Goal: Task Accomplishment & Management: Use online tool/utility

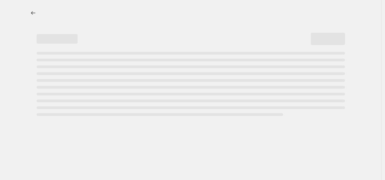
select select "percentage"
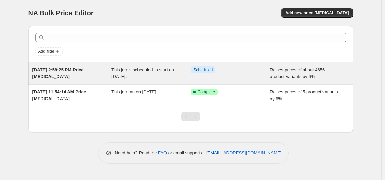
click at [67, 70] on span "[DATE] 2:58:25 PM Price [MEDICAL_DATA]" at bounding box center [57, 73] width 51 height 12
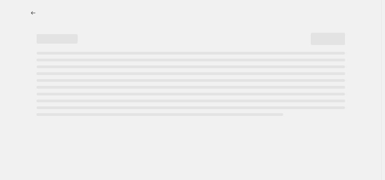
select select "percentage"
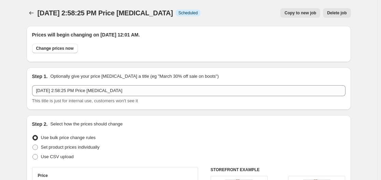
click at [344, 15] on span "Delete job" at bounding box center [336, 12] width 19 height 5
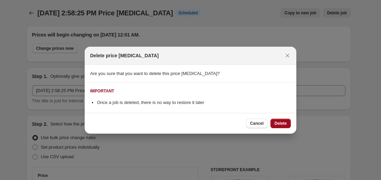
click at [283, 125] on span "Delete" at bounding box center [281, 123] width 12 height 5
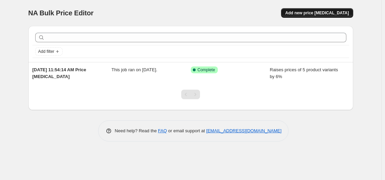
click at [332, 12] on span "Add new price change job" at bounding box center [317, 12] width 64 height 5
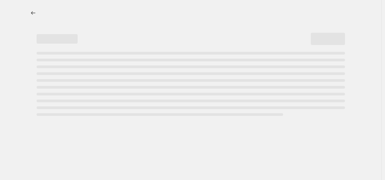
select select "percentage"
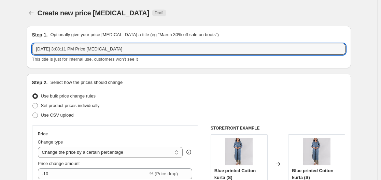
drag, startPoint x: 132, startPoint y: 47, endPoint x: 5, endPoint y: 41, distance: 126.5
type input "Home Collection Price"
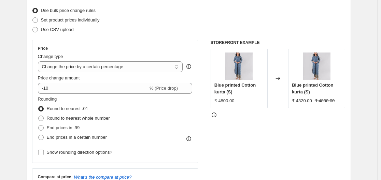
scroll to position [102, 0]
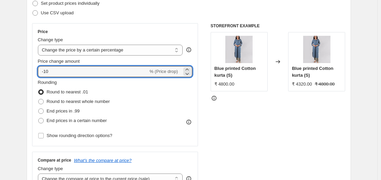
drag, startPoint x: 53, startPoint y: 73, endPoint x: 22, endPoint y: 73, distance: 30.7
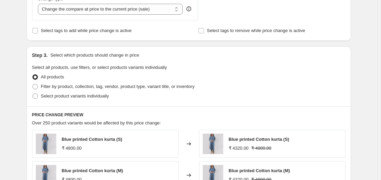
scroll to position [273, 0]
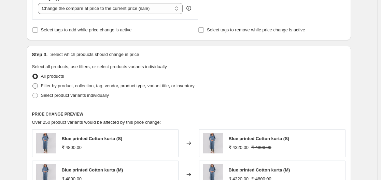
type input "5"
click at [37, 88] on span at bounding box center [34, 85] width 5 height 5
click at [33, 84] on input "Filter by product, collection, tag, vendor, product type, variant title, or inv…" at bounding box center [32, 83] width 0 height 0
radio input "true"
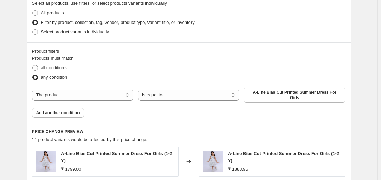
scroll to position [342, 0]
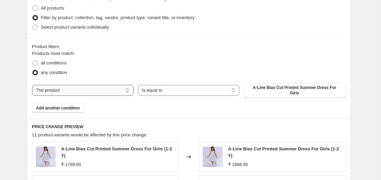
click at [96, 88] on select "The product The product's collection The product's tag The product's vendor The…" at bounding box center [82, 90] width 101 height 11
select select "tag"
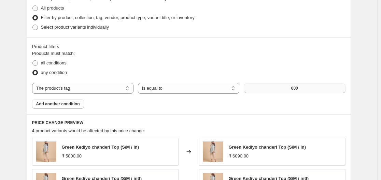
click at [292, 91] on button "000" at bounding box center [294, 89] width 101 height 10
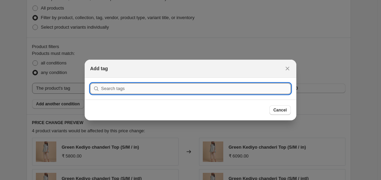
click at [135, 90] on input ":r6j:" at bounding box center [196, 88] width 190 height 11
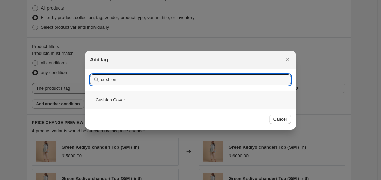
type input "cushion"
click at [112, 100] on div "Cushion Cover" at bounding box center [191, 100] width 212 height 18
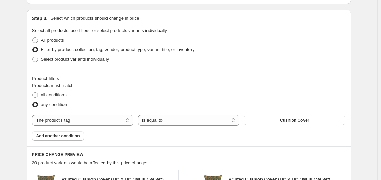
scroll to position [311, 0]
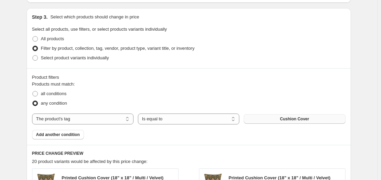
click at [285, 121] on span "Cushion Cover" at bounding box center [294, 119] width 29 height 5
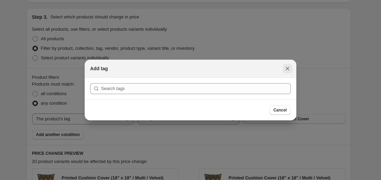
click at [289, 69] on icon "Close" at bounding box center [288, 69] width 4 height 4
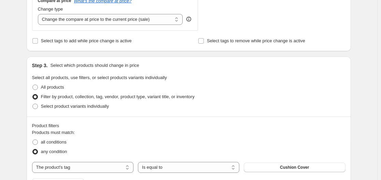
scroll to position [174, 0]
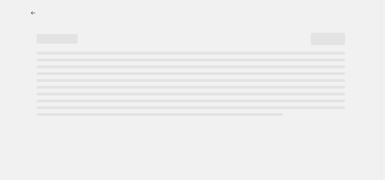
select select "percentage"
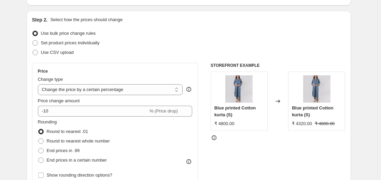
scroll to position [68, 0]
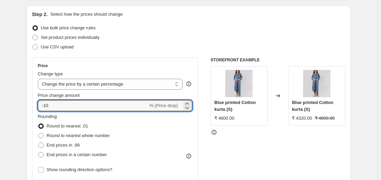
drag, startPoint x: 59, startPoint y: 108, endPoint x: 24, endPoint y: 105, distance: 35.7
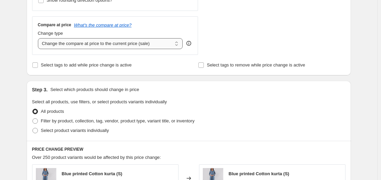
scroll to position [239, 0]
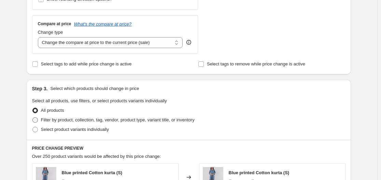
type input "6"
click at [36, 121] on span at bounding box center [34, 120] width 5 height 5
click at [33, 118] on input "Filter by product, collection, tag, vendor, product type, variant title, or inv…" at bounding box center [32, 118] width 0 height 0
radio input "true"
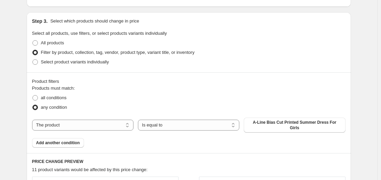
scroll to position [307, 0]
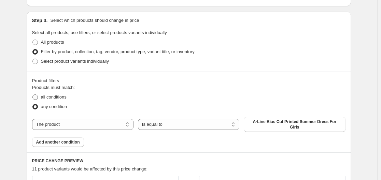
click at [56, 97] on span "all conditions" at bounding box center [54, 97] width 26 height 5
click at [33, 95] on input "all conditions" at bounding box center [32, 95] width 0 height 0
radio input "true"
click at [71, 122] on select "The product The product's collection The product's tag The product's vendor The…" at bounding box center [82, 124] width 101 height 11
select select "collection"
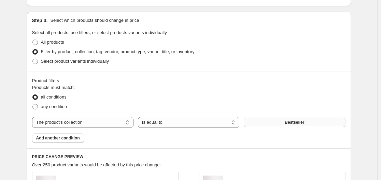
click at [292, 123] on span "Bestseller" at bounding box center [294, 122] width 19 height 5
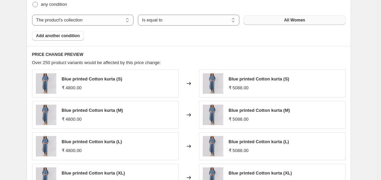
scroll to position [580, 0]
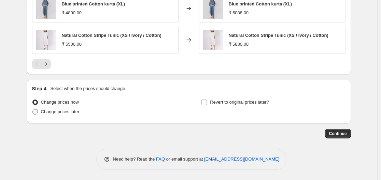
click at [65, 111] on span "Change prices later" at bounding box center [60, 111] width 39 height 5
click at [33, 110] on input "Change prices later" at bounding box center [32, 109] width 0 height 0
radio input "true"
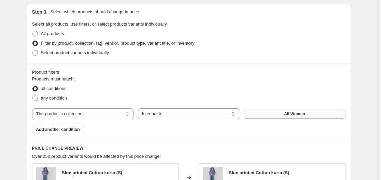
scroll to position [306, 0]
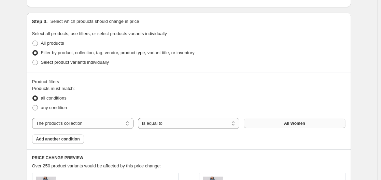
click at [295, 127] on button "All Women" at bounding box center [294, 124] width 101 height 10
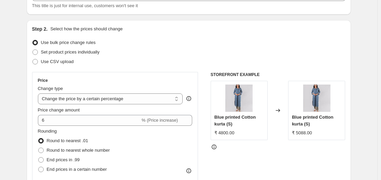
scroll to position [68, 0]
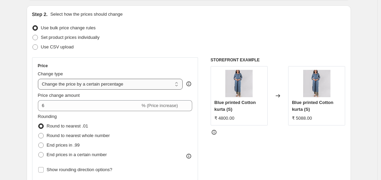
click at [96, 81] on select "Change the price to a certain amount Change the price by a certain amount Chang…" at bounding box center [110, 84] width 145 height 11
click at [94, 82] on select "Change the price to a certain amount Change the price by a certain amount Chang…" at bounding box center [110, 84] width 145 height 11
click at [175, 44] on div "Use CSV upload" at bounding box center [189, 47] width 314 height 10
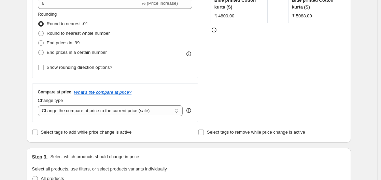
scroll to position [205, 0]
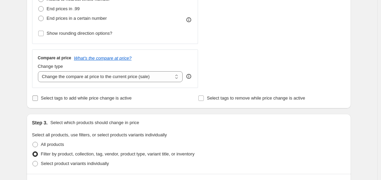
click at [38, 97] on input "Select tags to add while price change is active" at bounding box center [34, 98] width 5 height 5
checkbox input "true"
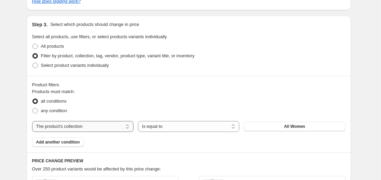
scroll to position [376, 0]
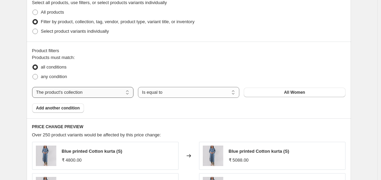
click at [73, 96] on select "The product The product's collection The product's tag The product's vendor The…" at bounding box center [82, 92] width 101 height 11
click at [33, 87] on select "The product The product's collection The product's tag The product's vendor The…" at bounding box center [82, 92] width 101 height 11
click at [76, 108] on span "Add another condition" at bounding box center [58, 108] width 44 height 5
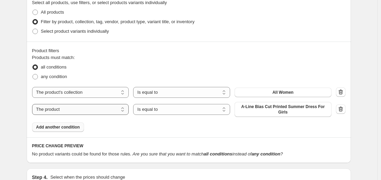
click at [90, 111] on select "The product The product's collection The product's tag The product's vendor The…" at bounding box center [80, 109] width 97 height 11
click at [165, 130] on div "Product filters Products must match: all conditions any condition The product T…" at bounding box center [189, 90] width 325 height 96
click at [57, 81] on label "any condition" at bounding box center [49, 77] width 35 height 10
click at [33, 74] on input "any condition" at bounding box center [32, 74] width 0 height 0
radio input "true"
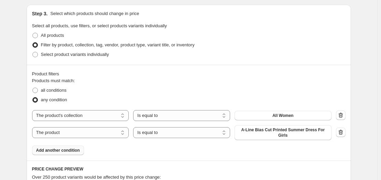
scroll to position [342, 0]
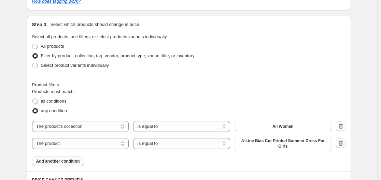
click at [341, 144] on icon "button" at bounding box center [341, 143] width 4 height 5
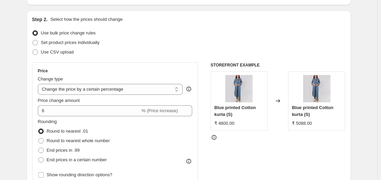
scroll to position [102, 0]
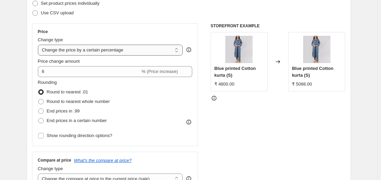
click at [102, 51] on select "Change the price to a certain amount Change the price by a certain amount Chang…" at bounding box center [110, 50] width 145 height 11
select select "bcap"
click at [39, 45] on select "Change the price to a certain amount Change the price by a certain amount Chang…" at bounding box center [110, 50] width 145 height 11
type input "-12.00"
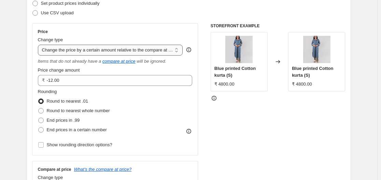
click at [148, 52] on select "Change the price to a certain amount Change the price by a certain amount Chang…" at bounding box center [110, 50] width 145 height 11
select select "pcap"
click at [39, 45] on select "Change the price to a certain amount Change the price by a certain amount Chang…" at bounding box center [110, 50] width 145 height 11
type input "-20"
click at [178, 49] on select "Change the price to a certain amount Change the price by a certain amount Chang…" at bounding box center [110, 50] width 145 height 11
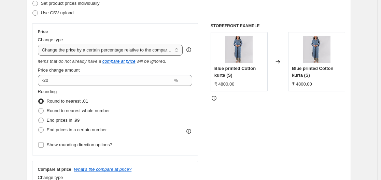
select select "pc"
type input "50"
click at [171, 50] on select "Change the price to a certain amount Change the price by a certain amount Chang…" at bounding box center [110, 50] width 145 height 11
select select "to"
click at [39, 45] on select "Change the price to a certain amount Change the price by a certain amount Chang…" at bounding box center [110, 50] width 145 height 11
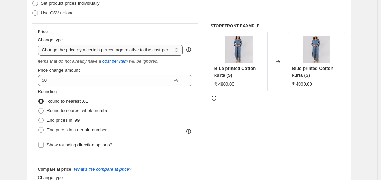
type input "80.00"
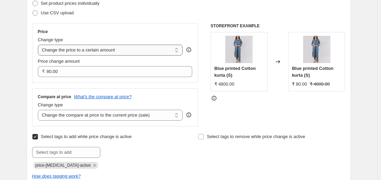
click at [146, 52] on select "Change the price to a certain amount Change the price by a certain amount Chang…" at bounding box center [110, 50] width 145 height 11
select select "by"
click at [39, 45] on select "Change the price to a certain amount Change the price by a certain amount Chang…" at bounding box center [110, 50] width 145 height 11
type input "-10.00"
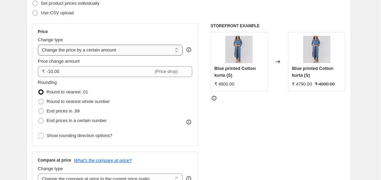
click at [117, 50] on select "Change the price to a certain amount Change the price by a certain amount Chang…" at bounding box center [110, 50] width 145 height 11
select select "percentage"
click at [39, 45] on select "Change the price to a certain amount Change the price by a certain amount Chang…" at bounding box center [110, 50] width 145 height 11
type input "-15"
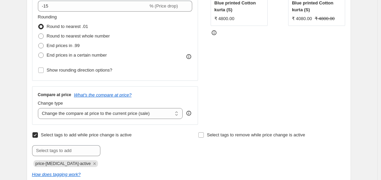
scroll to position [171, 0]
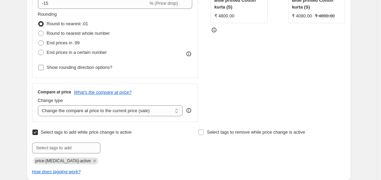
click at [59, 67] on span "Show rounding direction options?" at bounding box center [80, 67] width 66 height 5
click at [44, 67] on input "Show rounding direction options?" at bounding box center [40, 67] width 5 height 5
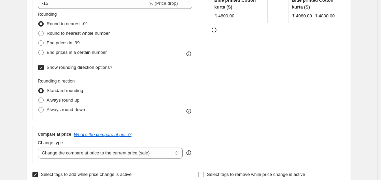
click at [59, 67] on span "Show rounding direction options?" at bounding box center [80, 67] width 66 height 5
click at [44, 67] on input "Show rounding direction options?" at bounding box center [40, 67] width 5 height 5
checkbox input "false"
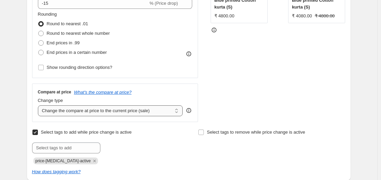
click at [148, 112] on select "Change the compare at price to the current price (sale) Change the compare at p…" at bounding box center [110, 111] width 145 height 11
click at [134, 112] on select "Change the compare at price to the current price (sale) Change the compare at p…" at bounding box center [110, 111] width 145 height 11
click at [39, 106] on select "Change the compare at price to the current price (sale) Change the compare at p…" at bounding box center [110, 111] width 145 height 11
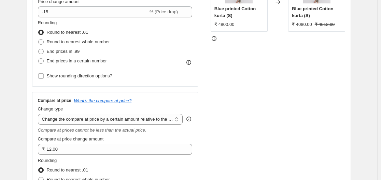
scroll to position [239, 0]
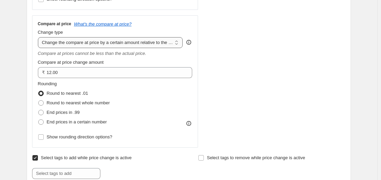
click at [116, 44] on select "Change the compare at price to the current price (sale) Change the compare at p…" at bounding box center [110, 42] width 145 height 11
select select "by"
click at [39, 37] on select "Change the compare at price to the current price (sale) Change the compare at p…" at bounding box center [110, 42] width 145 height 11
type input "-10.00"
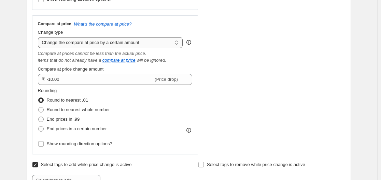
click at [155, 45] on select "Change the compare at price to the current price (sale) Change the compare at p…" at bounding box center [110, 42] width 145 height 11
select select "percentage"
click at [39, 37] on select "Change the compare at price to the current price (sale) Change the compare at p…" at bounding box center [110, 42] width 145 height 11
type input "-15"
click at [256, 97] on div "STOREFRONT EXAMPLE Blue printed Cotton kurta (S) ₹ 4800.00 Changed to Blue prin…" at bounding box center [278, 21] width 135 height 268
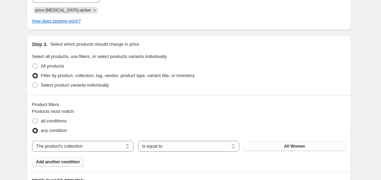
scroll to position [444, 0]
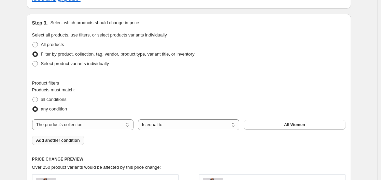
click at [58, 145] on button "Add another condition" at bounding box center [58, 141] width 52 height 10
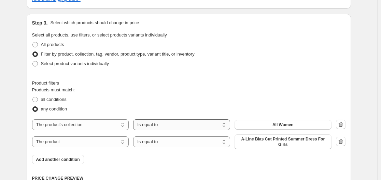
click at [171, 126] on select "Is equal to Is not equal to" at bounding box center [181, 125] width 97 height 11
click at [255, 160] on div "Products must match: all conditions any condition The product The product's col…" at bounding box center [189, 126] width 314 height 78
click at [174, 143] on select "Is equal to Is not equal to" at bounding box center [181, 142] width 97 height 11
select select "not_equal"
click at [88, 142] on select "The product The product's collection The product's tag The product's vendor The…" at bounding box center [80, 142] width 97 height 11
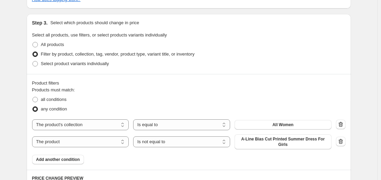
click at [176, 155] on div "Products must match: all conditions any condition The product The product's col…" at bounding box center [189, 126] width 314 height 78
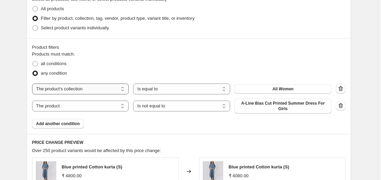
scroll to position [475, 0]
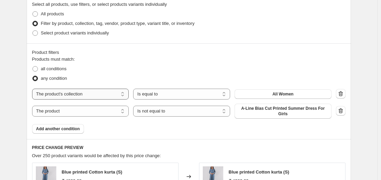
click at [96, 95] on select "The product The product's collection The product's tag The product's vendor The…" at bounding box center [80, 94] width 97 height 11
click at [139, 57] on fieldset "Products must match: all conditions any condition" at bounding box center [189, 69] width 314 height 27
click at [115, 113] on select "The product The product's collection The product's tag The product's vendor The…" at bounding box center [80, 111] width 97 height 11
click at [151, 115] on div "Products must match: all conditions any condition The product The product's col…" at bounding box center [189, 95] width 314 height 78
click at [164, 112] on select "Is equal to Is not equal to" at bounding box center [181, 111] width 97 height 11
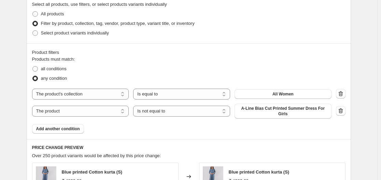
click at [91, 119] on div "Products must match: all conditions any condition The product The product's col…" at bounding box center [189, 95] width 314 height 78
click at [84, 108] on select "The product The product's collection The product's tag The product's vendor The…" at bounding box center [80, 111] width 97 height 11
select select "tag"
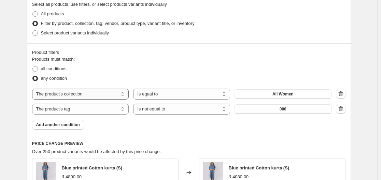
click at [85, 96] on select "The product The product's collection The product's tag The product's vendor The…" at bounding box center [80, 94] width 97 height 11
select select "product_status"
click at [81, 110] on select "The product The product's collection The product's tag The product's vendor The…" at bounding box center [80, 109] width 97 height 11
click at [118, 109] on select "The product The product's collection The product's tag The product's vendor The…" at bounding box center [80, 109] width 97 height 11
select select "collection"
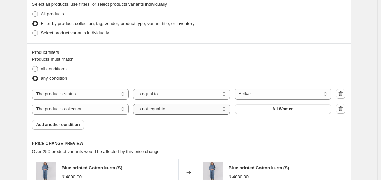
click at [159, 111] on select "Is equal to Is not equal to" at bounding box center [181, 109] width 97 height 11
select select "equal"
click at [259, 109] on button "All Women" at bounding box center [283, 110] width 97 height 10
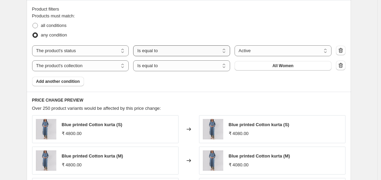
scroll to position [407, 0]
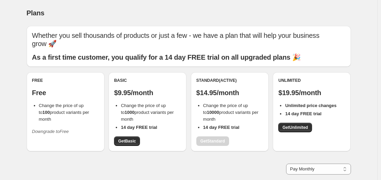
click at [214, 142] on div "Standard (Active) $14.95/month Change the price of up to 10000 product variants…" at bounding box center [229, 112] width 67 height 68
